Goal: Find specific page/section: Find specific page/section

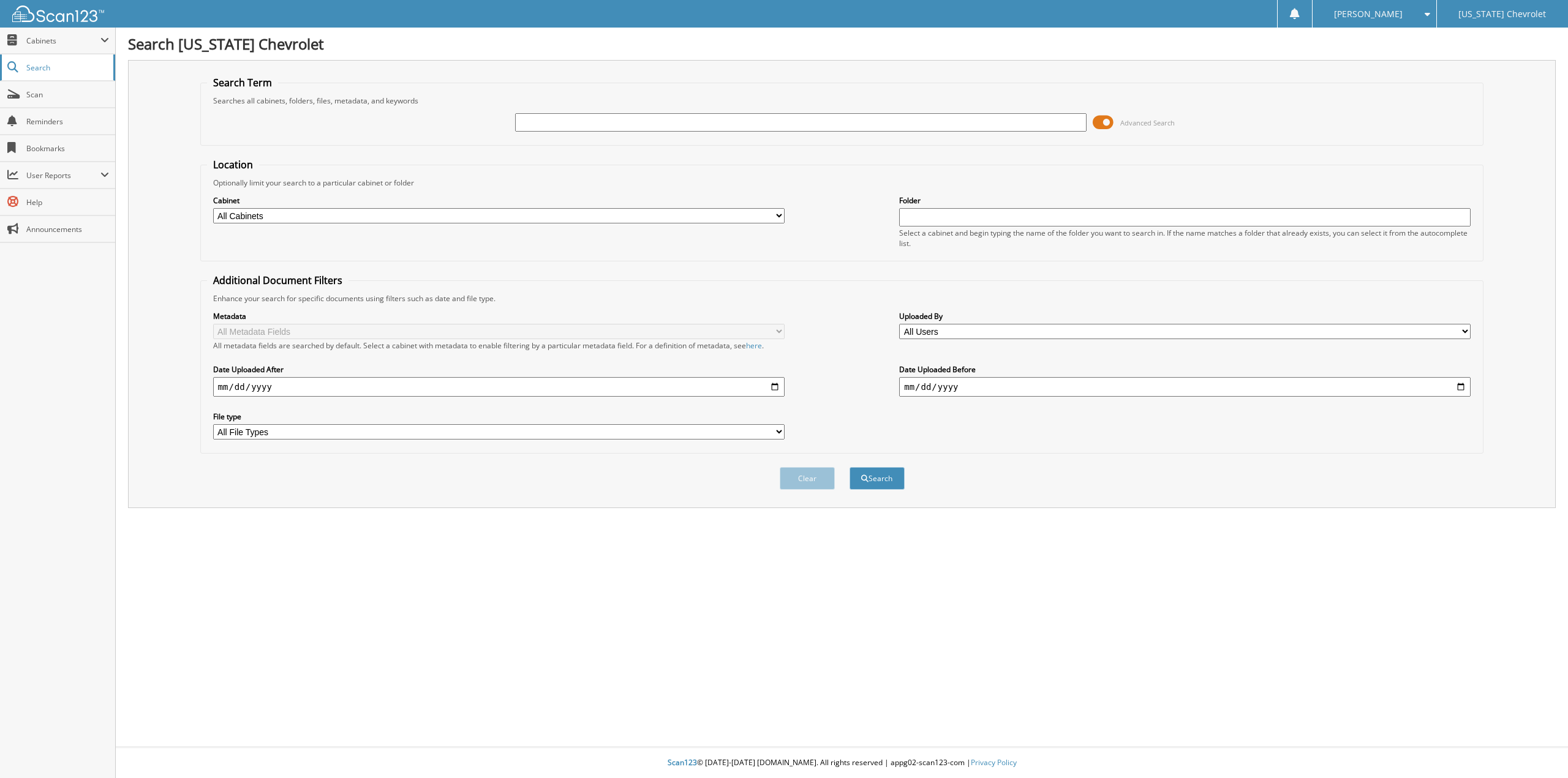
click at [71, 67] on span "Search" at bounding box center [67, 67] width 81 height 11
type input "96841"
click at [849, 467] on button "Search" at bounding box center [877, 478] width 55 height 23
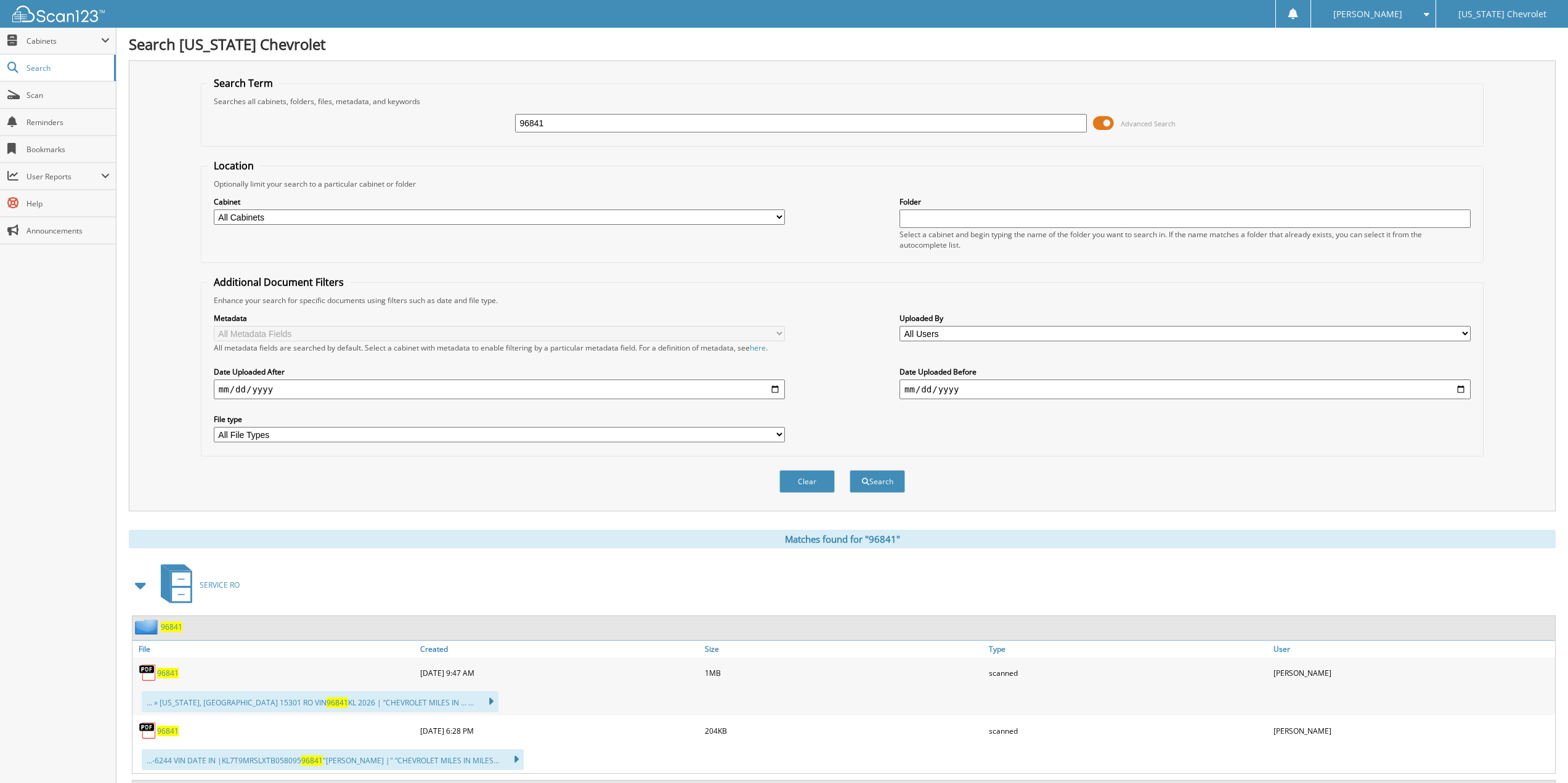
click at [162, 672] on span "96841" at bounding box center [168, 673] width 22 height 11
